Goal: Task Accomplishment & Management: Complete application form

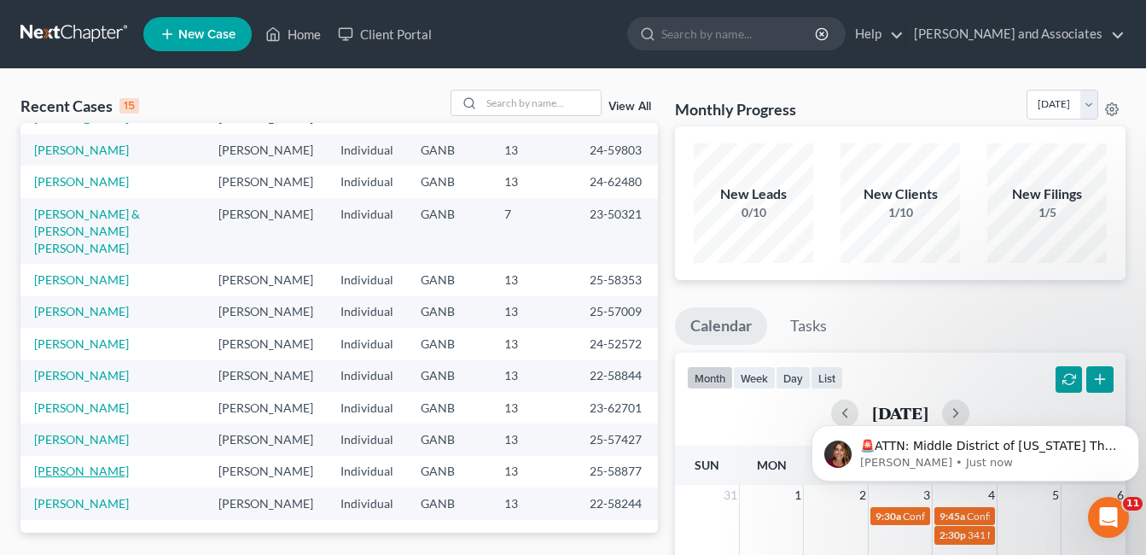
click at [93, 463] on link "[PERSON_NAME]" at bounding box center [81, 470] width 95 height 15
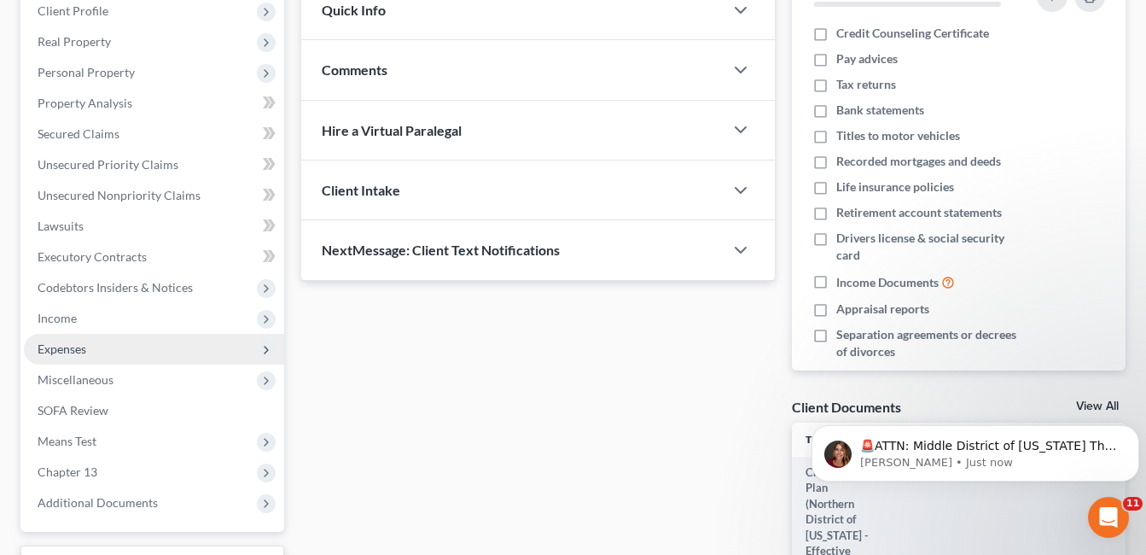
scroll to position [256, 0]
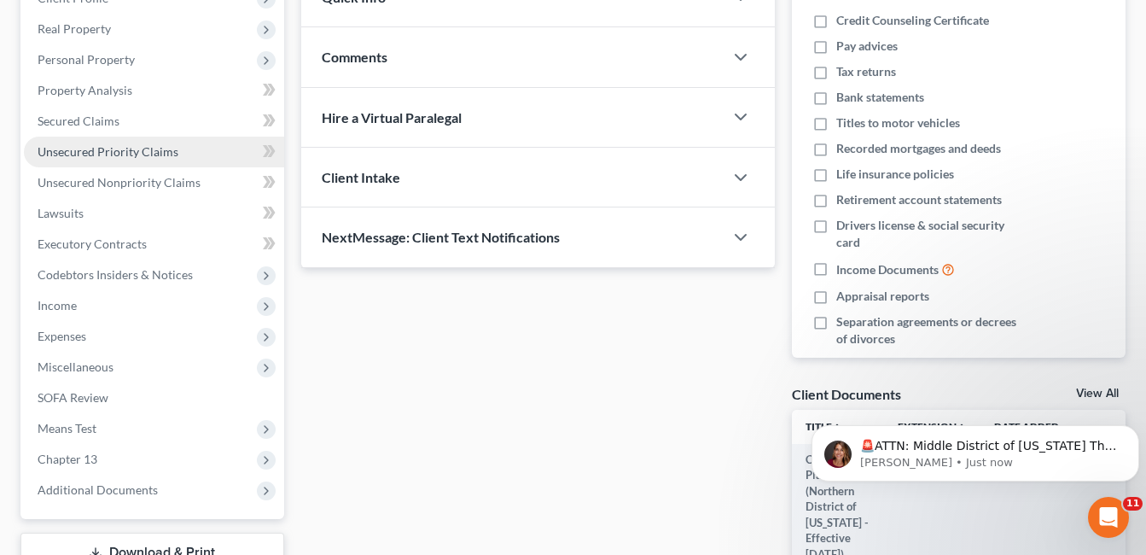
click at [154, 151] on span "Unsecured Priority Claims" at bounding box center [108, 151] width 141 height 15
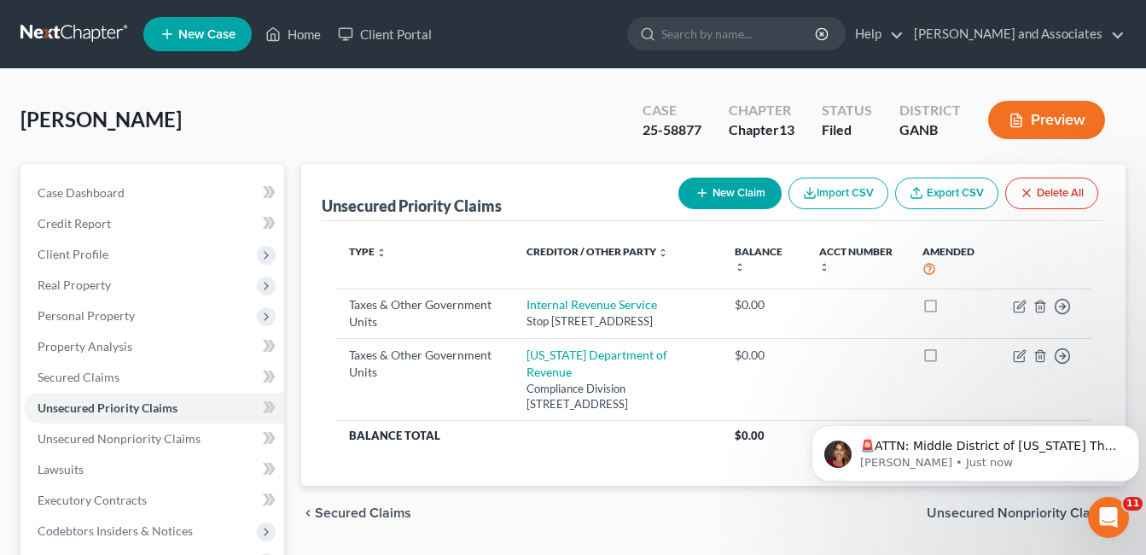
scroll to position [85, 0]
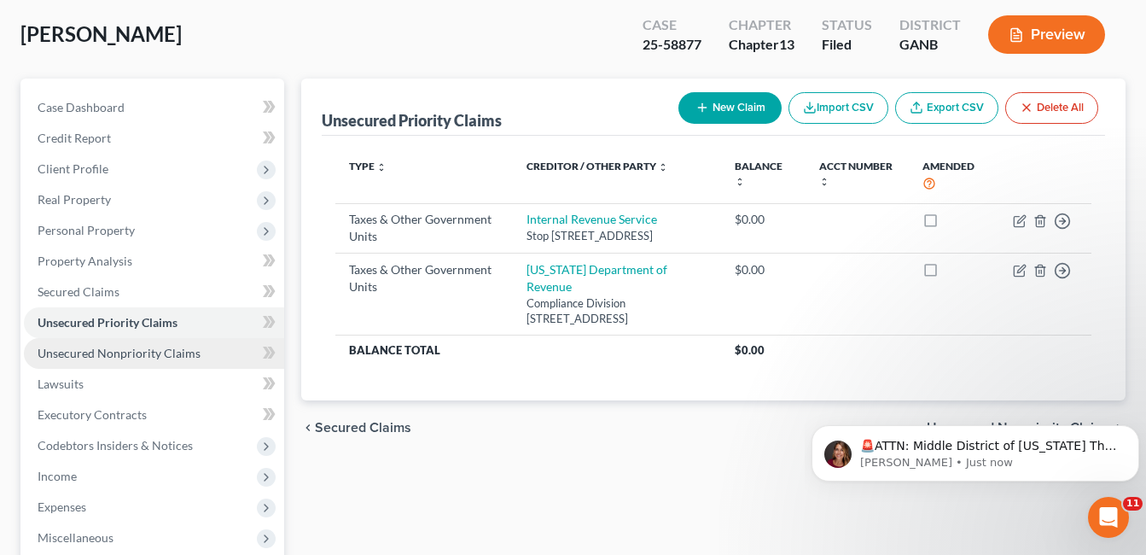
click at [133, 354] on span "Unsecured Nonpriority Claims" at bounding box center [119, 353] width 163 height 15
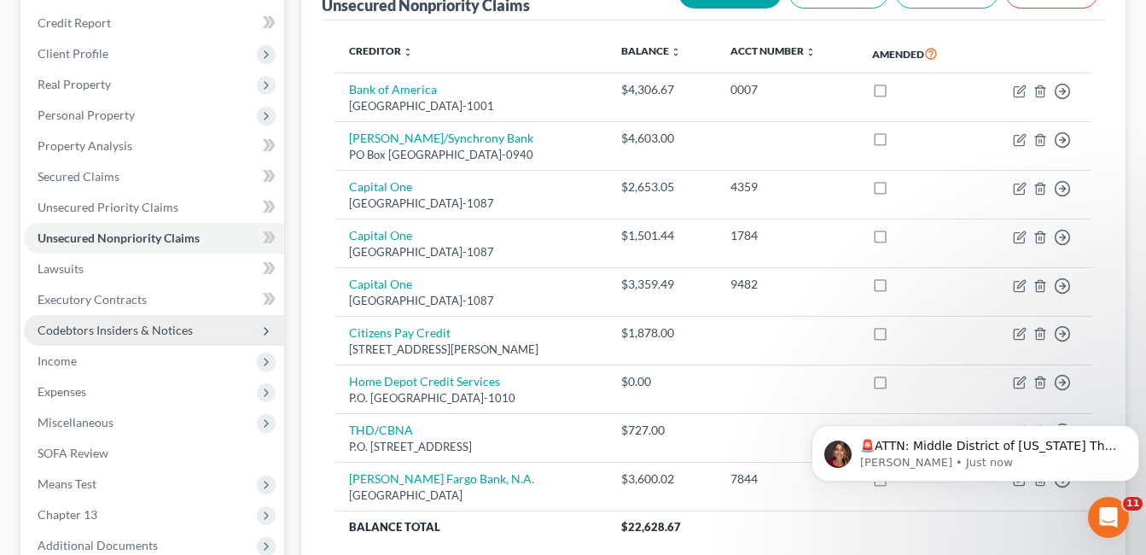
scroll to position [171, 0]
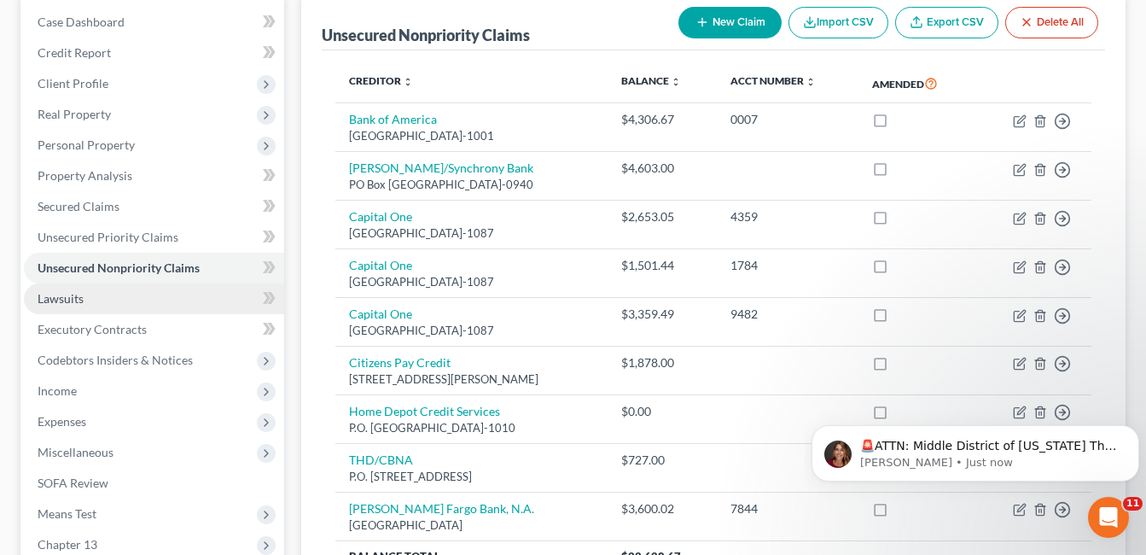
click at [72, 300] on span "Lawsuits" at bounding box center [61, 298] width 46 height 15
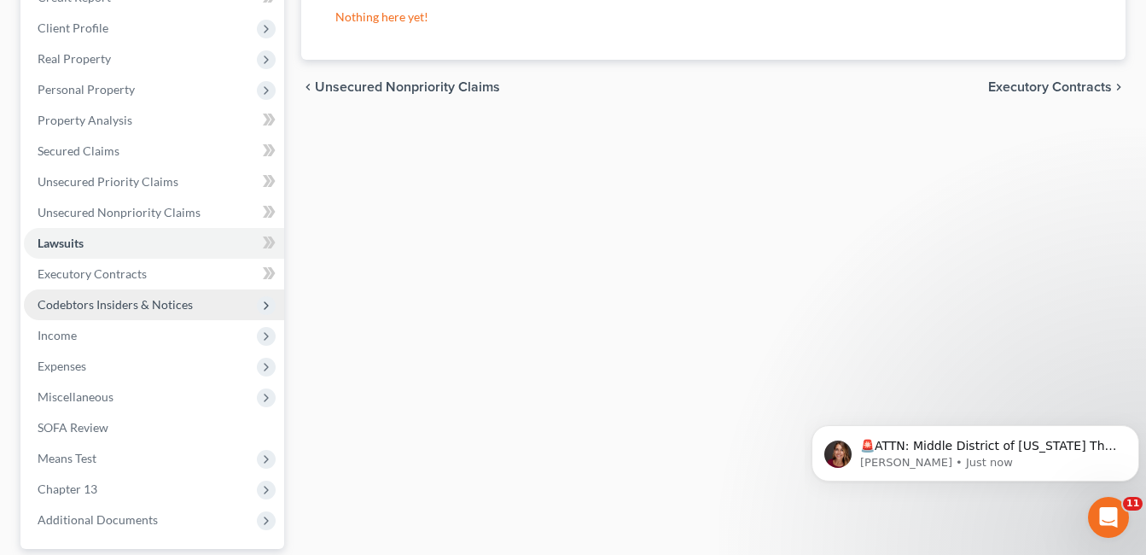
scroll to position [256, 0]
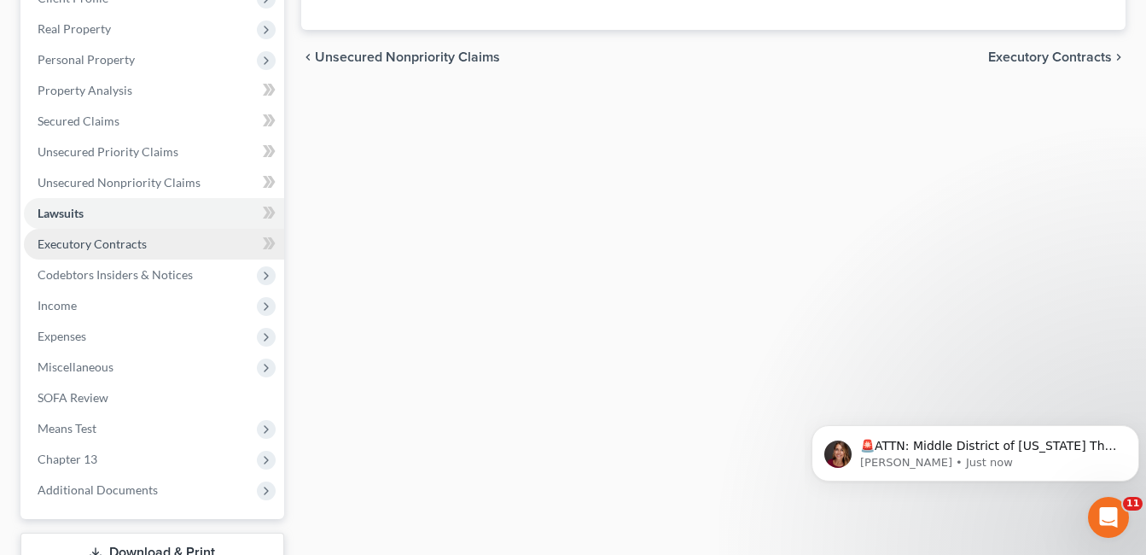
click at [131, 241] on span "Executory Contracts" at bounding box center [92, 243] width 109 height 15
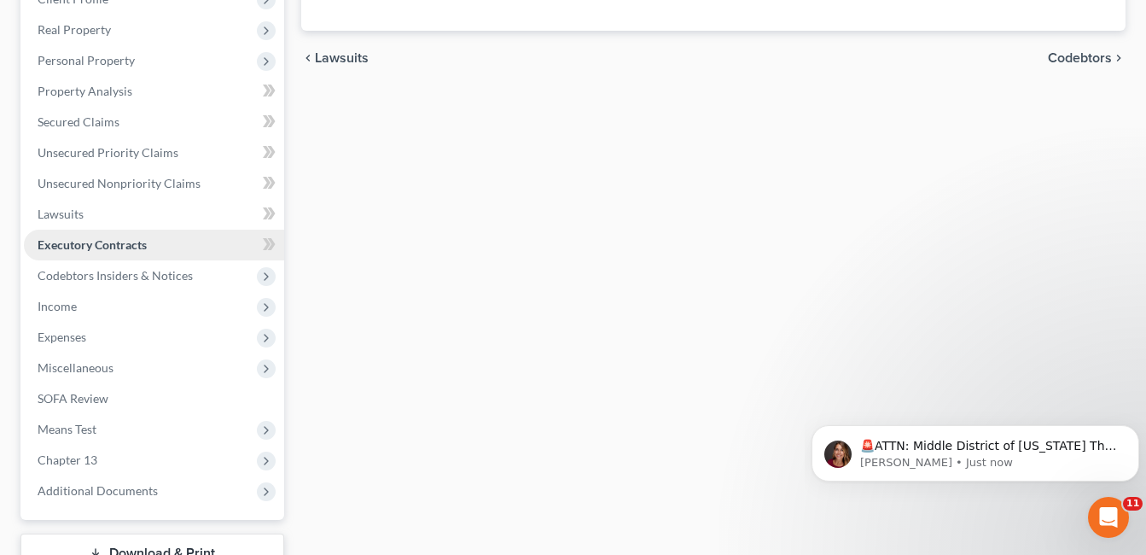
scroll to position [256, 0]
click at [160, 277] on span "Codebtors Insiders & Notices" at bounding box center [115, 274] width 155 height 15
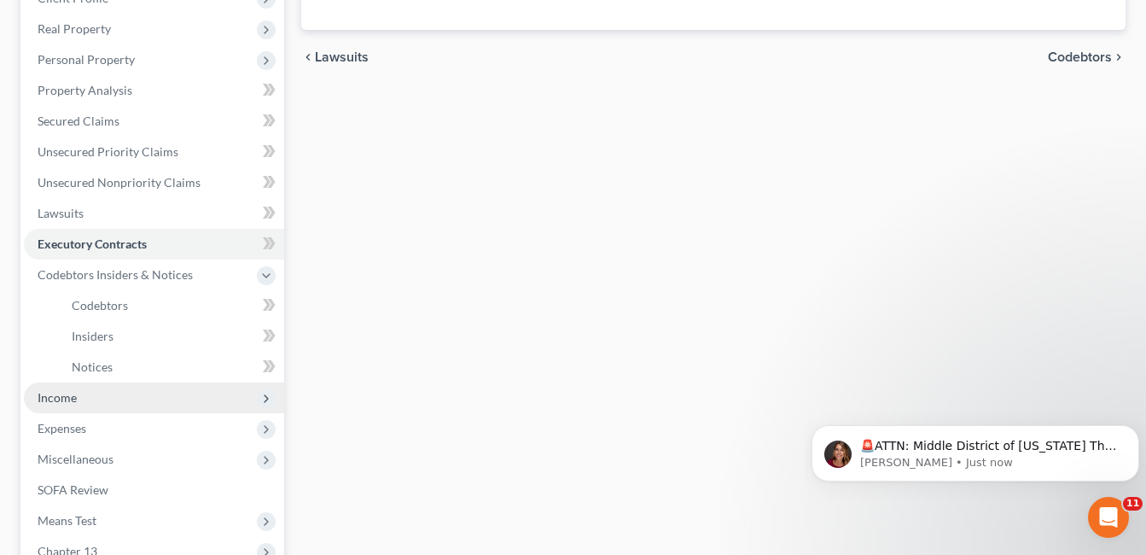
click at [62, 397] on span "Income" at bounding box center [57, 397] width 39 height 15
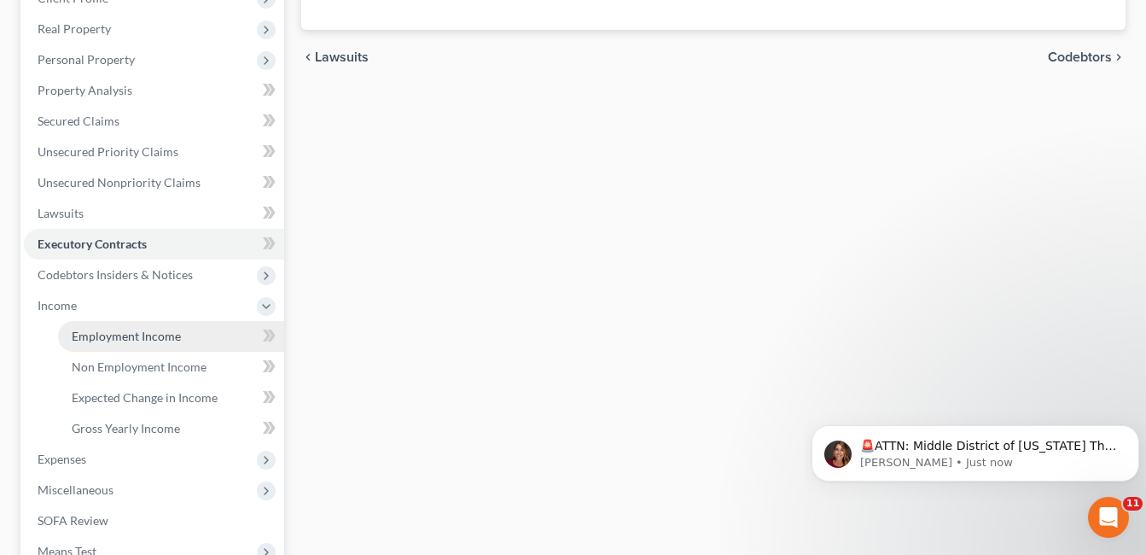
click at [133, 336] on span "Employment Income" at bounding box center [126, 336] width 109 height 15
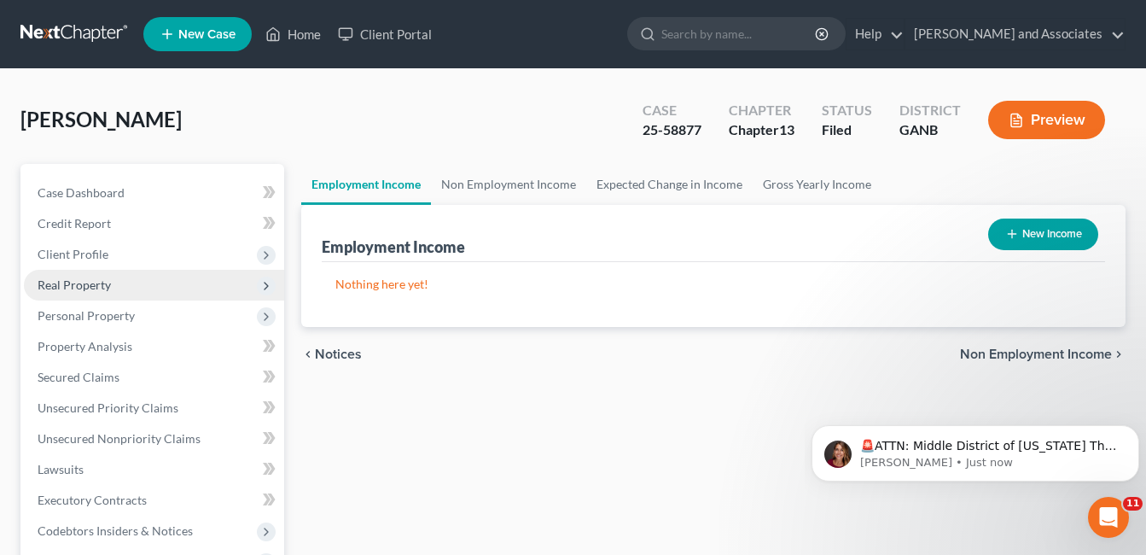
click at [100, 285] on span "Real Property" at bounding box center [74, 284] width 73 height 15
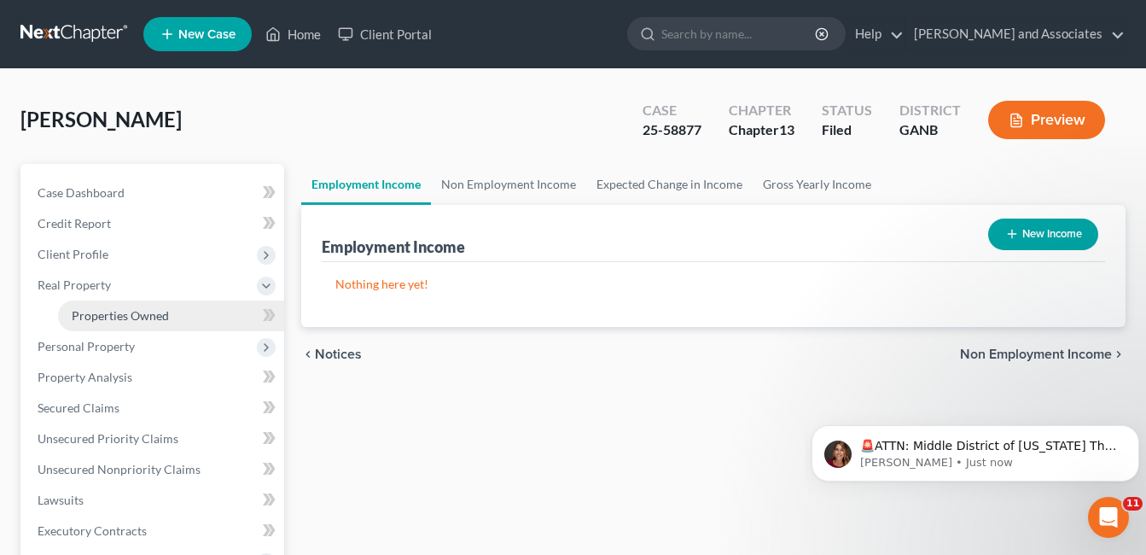
click at [144, 313] on span "Properties Owned" at bounding box center [120, 315] width 97 height 15
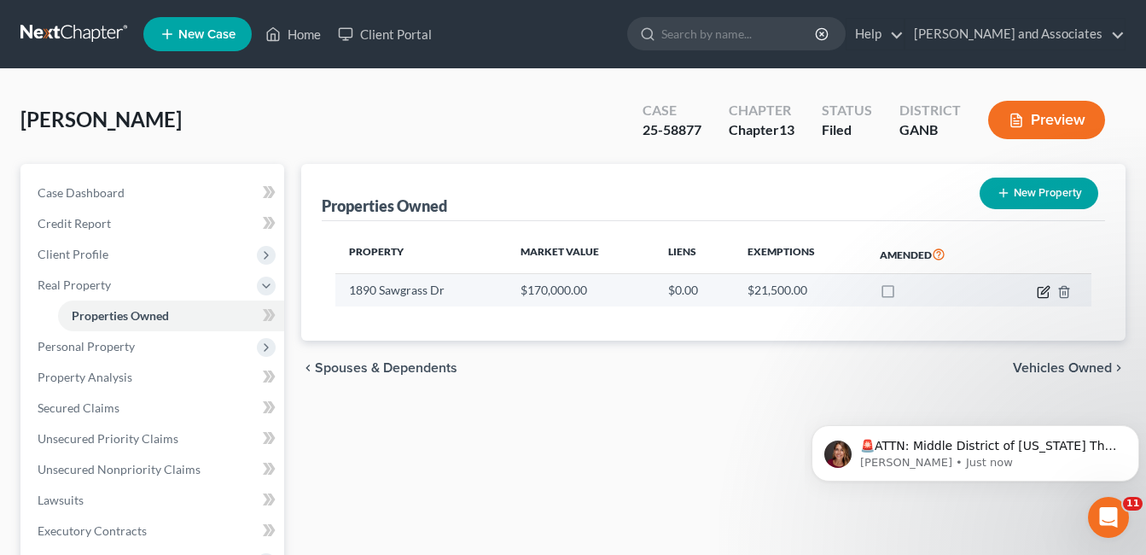
click at [1044, 292] on icon "button" at bounding box center [1044, 292] width 14 height 14
select select "10"
select select "0"
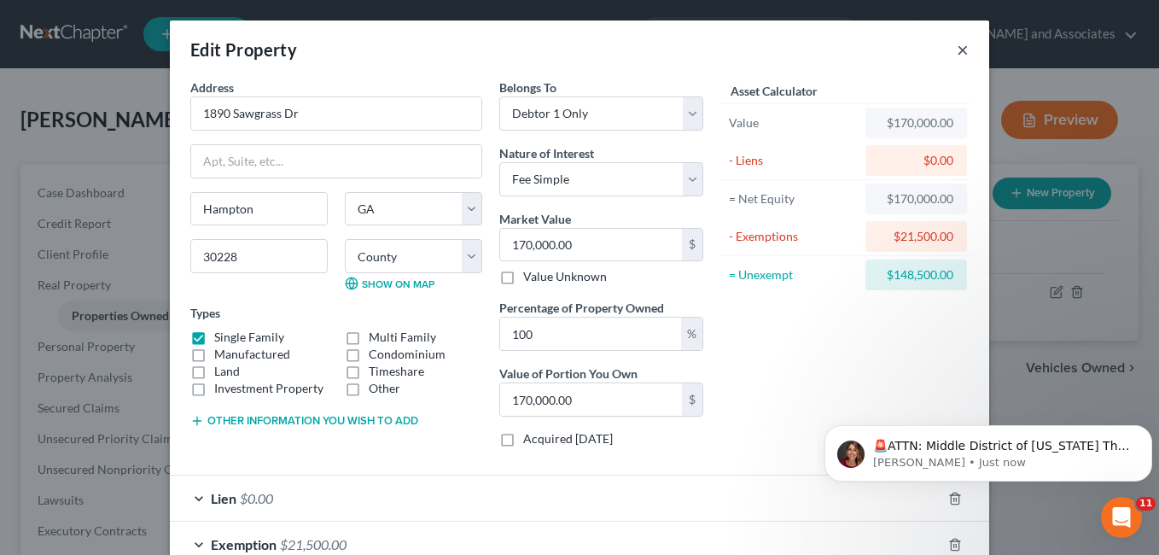
click at [957, 52] on button "×" at bounding box center [963, 49] width 12 height 20
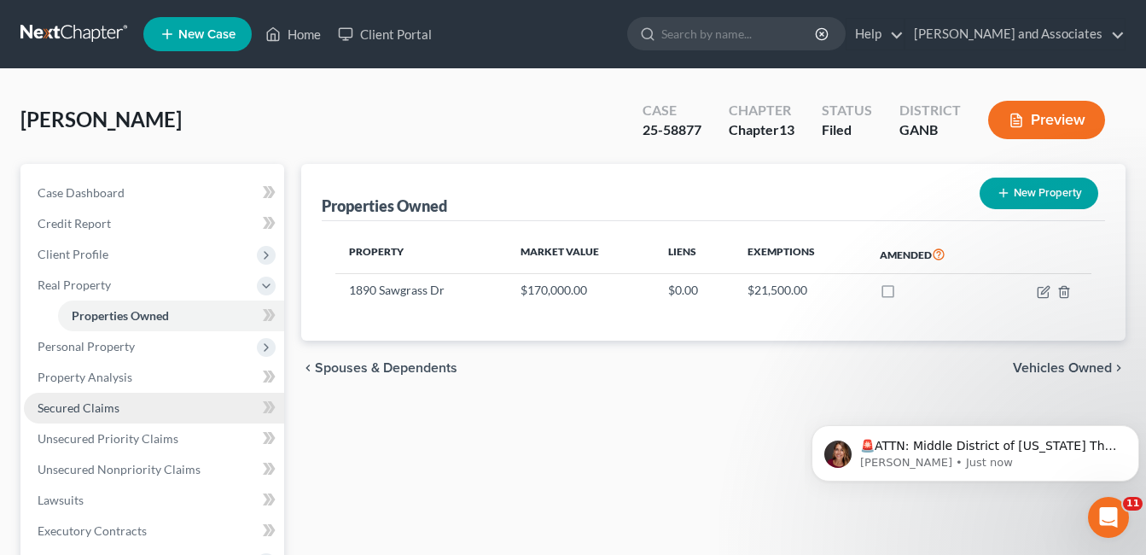
click at [112, 407] on span "Secured Claims" at bounding box center [79, 407] width 82 height 15
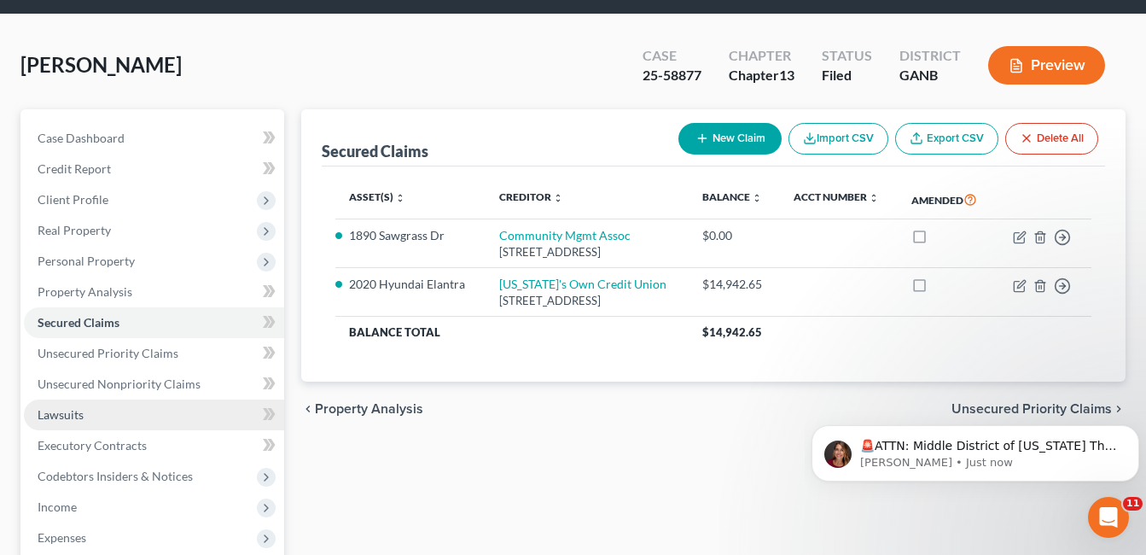
scroll to position [85, 0]
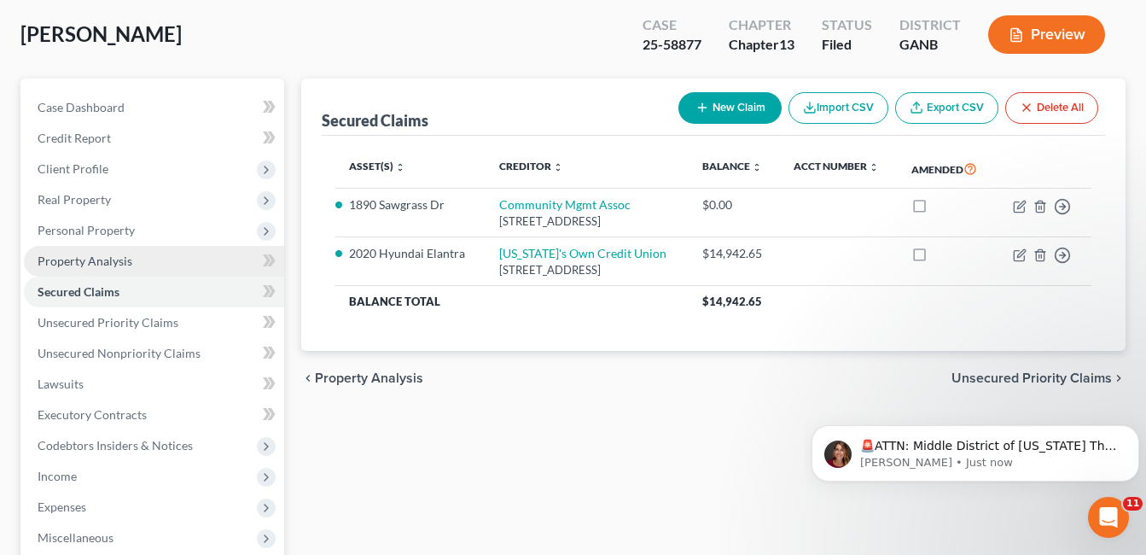
click at [101, 261] on span "Property Analysis" at bounding box center [85, 261] width 95 height 15
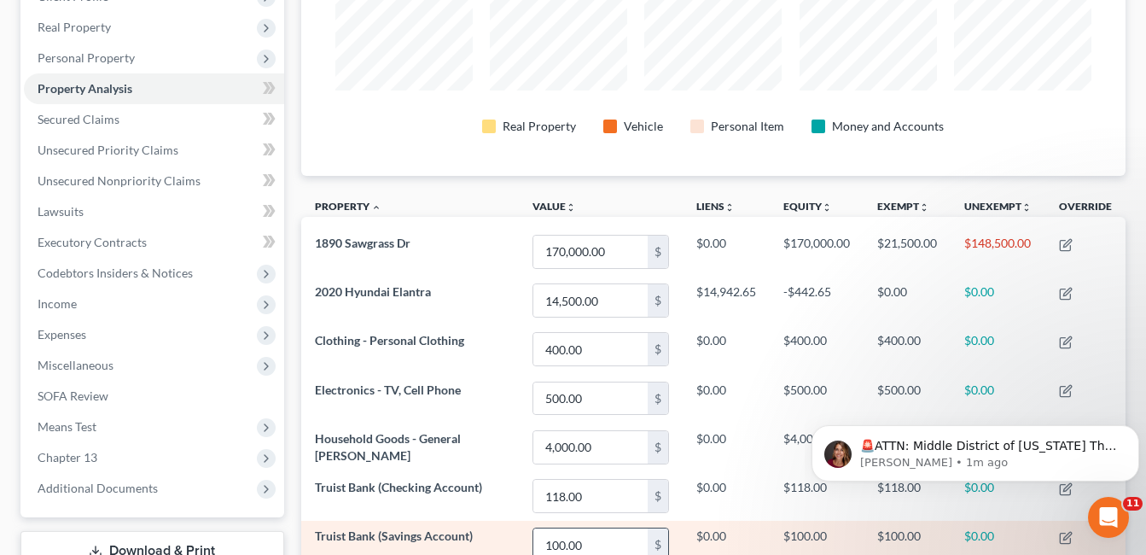
scroll to position [256, 0]
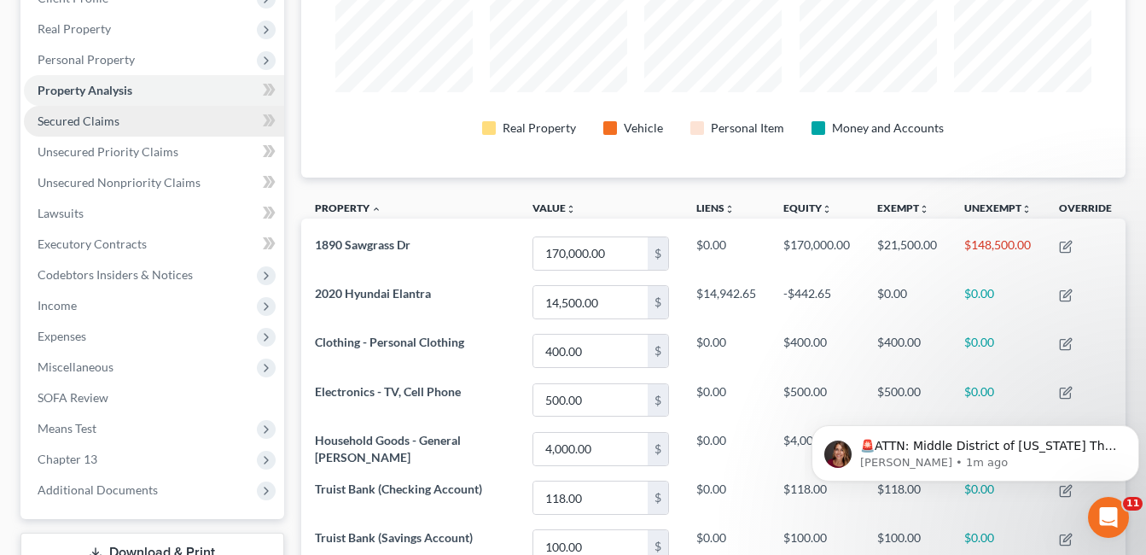
click at [92, 118] on span "Secured Claims" at bounding box center [79, 121] width 82 height 15
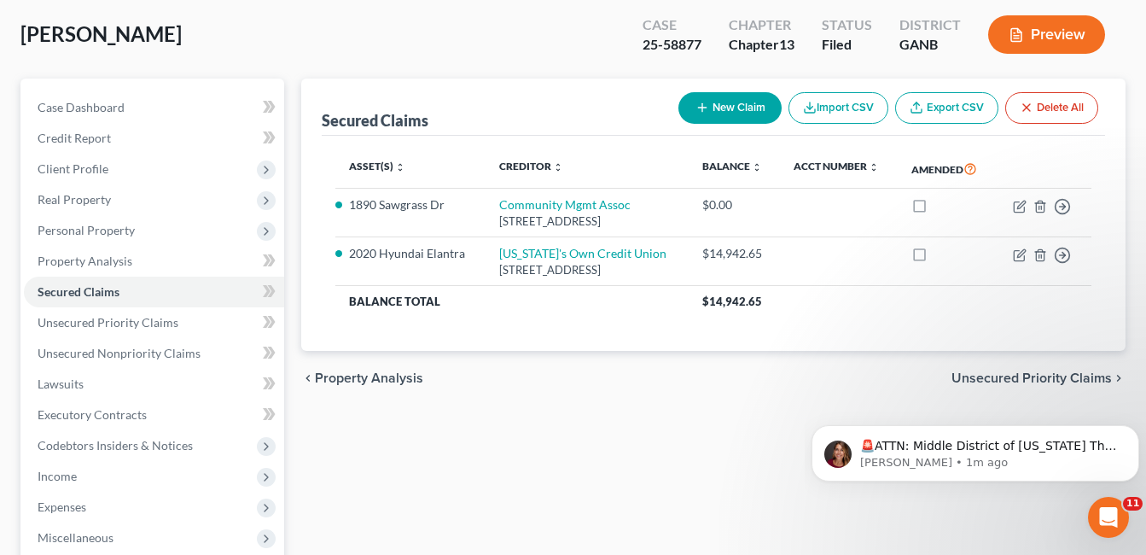
scroll to position [171, 0]
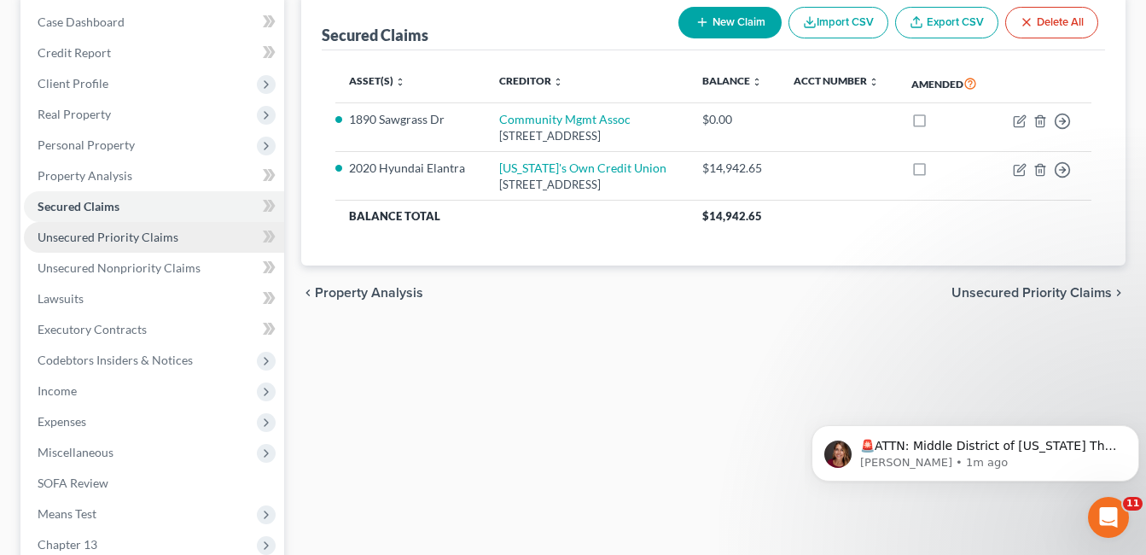
click at [136, 240] on span "Unsecured Priority Claims" at bounding box center [108, 237] width 141 height 15
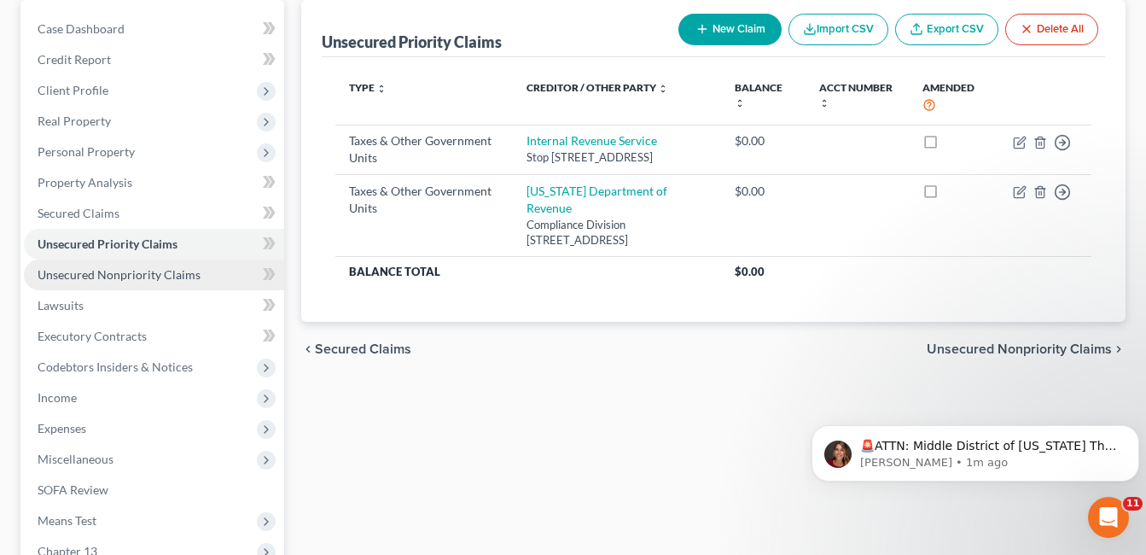
scroll to position [171, 0]
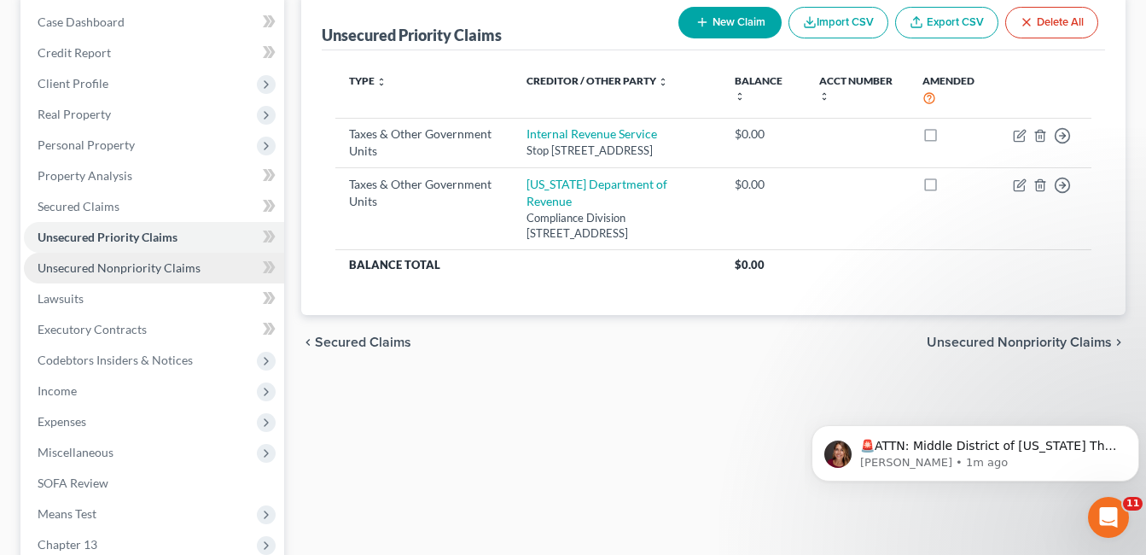
click at [171, 268] on span "Unsecured Nonpriority Claims" at bounding box center [119, 267] width 163 height 15
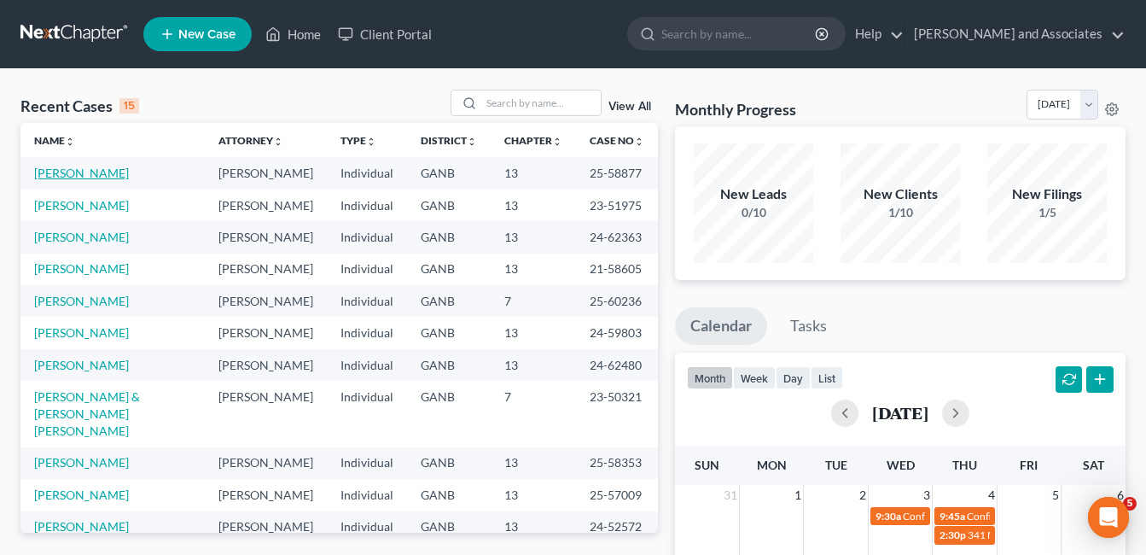
click at [73, 176] on link "[PERSON_NAME]" at bounding box center [81, 173] width 95 height 15
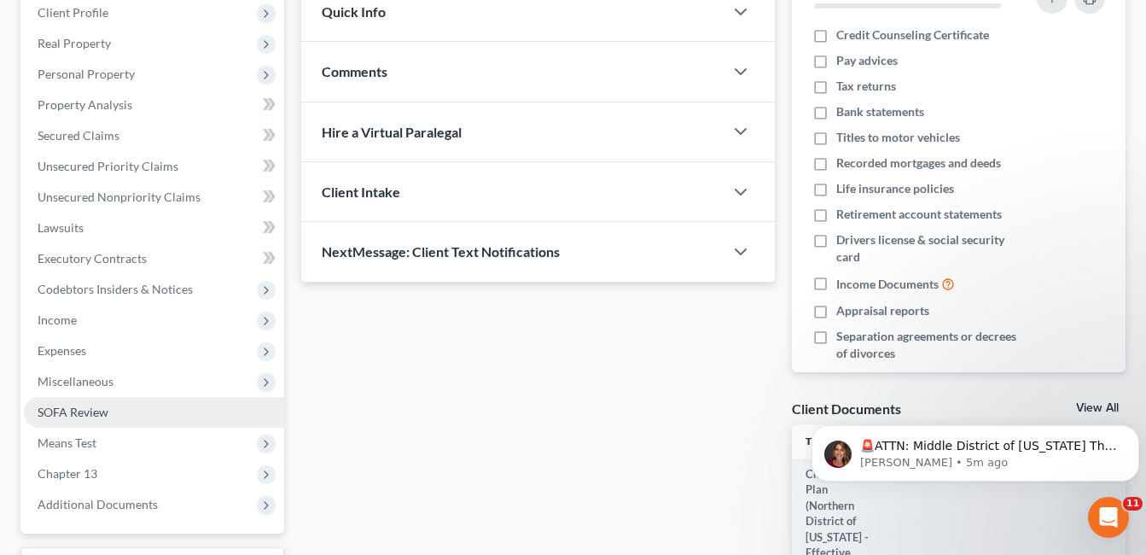
scroll to position [256, 0]
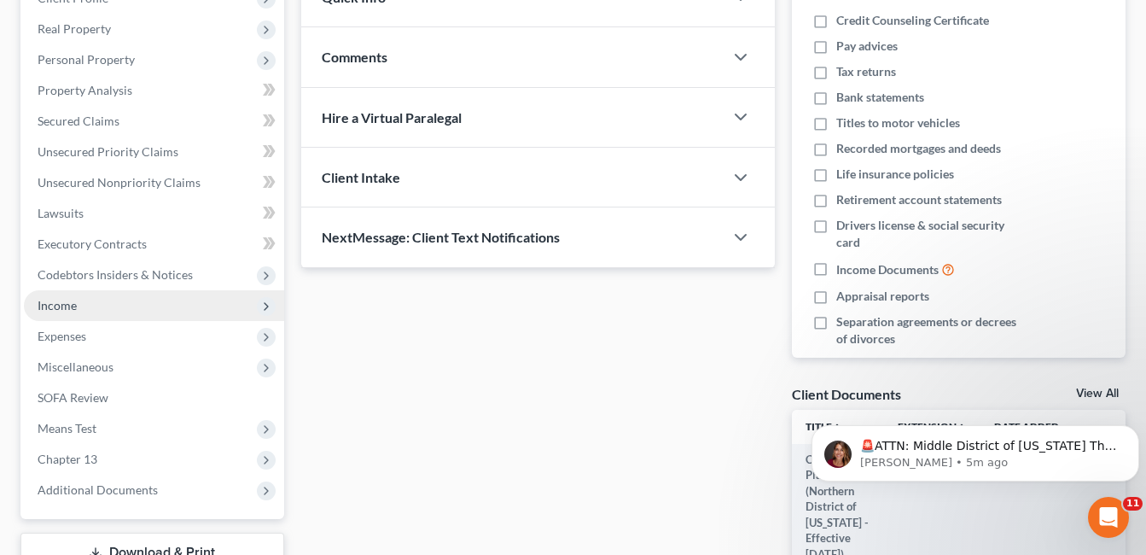
click at [65, 303] on span "Income" at bounding box center [57, 305] width 39 height 15
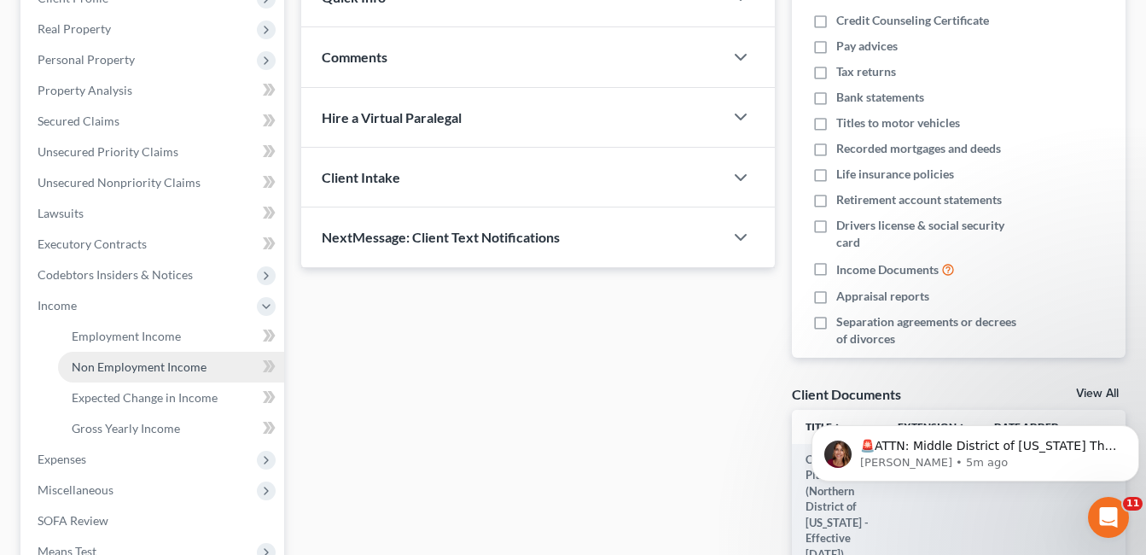
click at [138, 366] on span "Non Employment Income" at bounding box center [139, 366] width 135 height 15
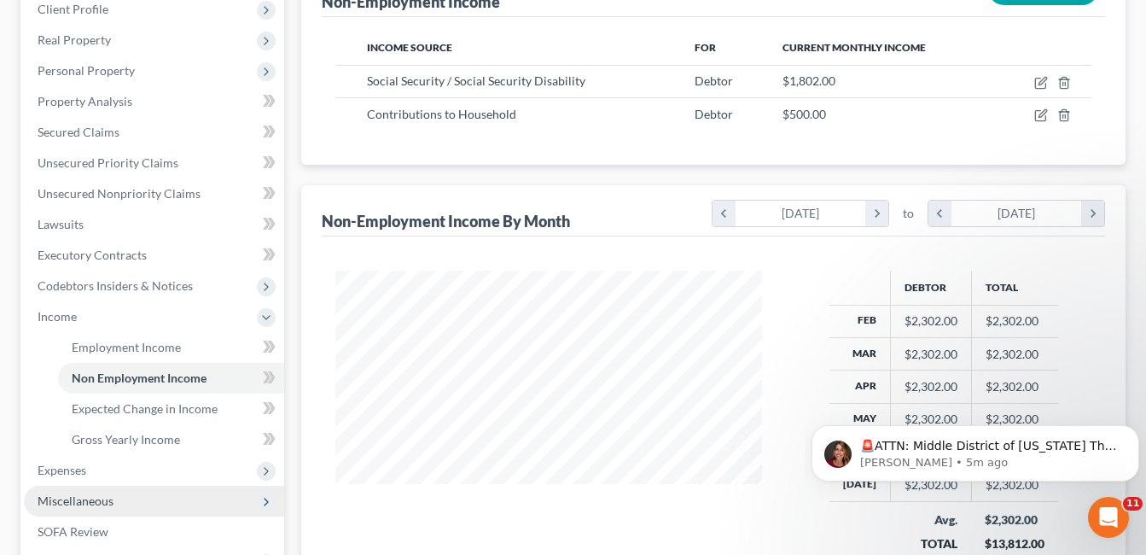
scroll to position [341, 0]
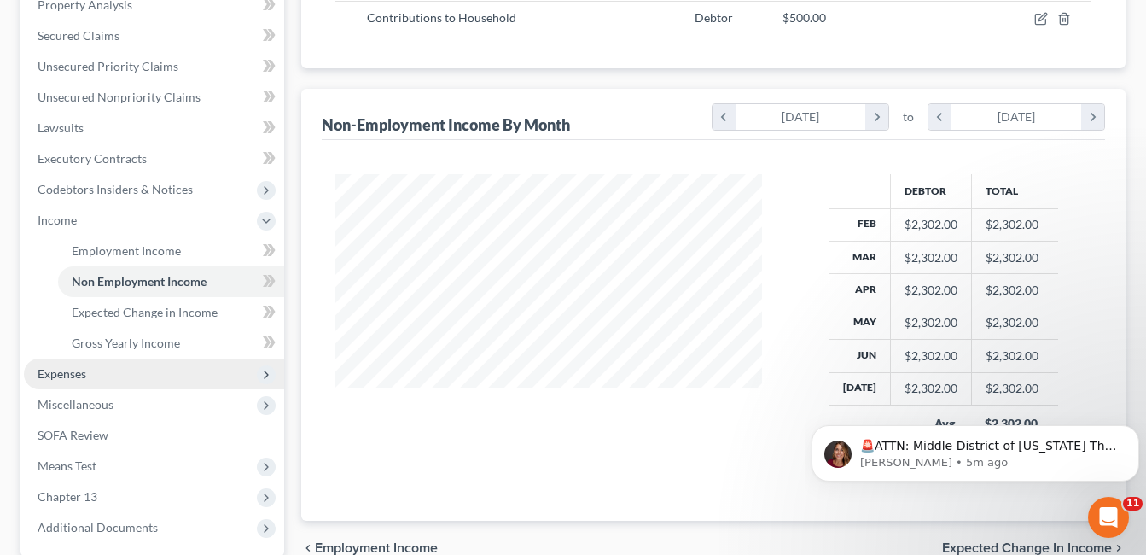
click at [70, 370] on span "Expenses" at bounding box center [62, 373] width 49 height 15
